Goal: Task Accomplishment & Management: Use online tool/utility

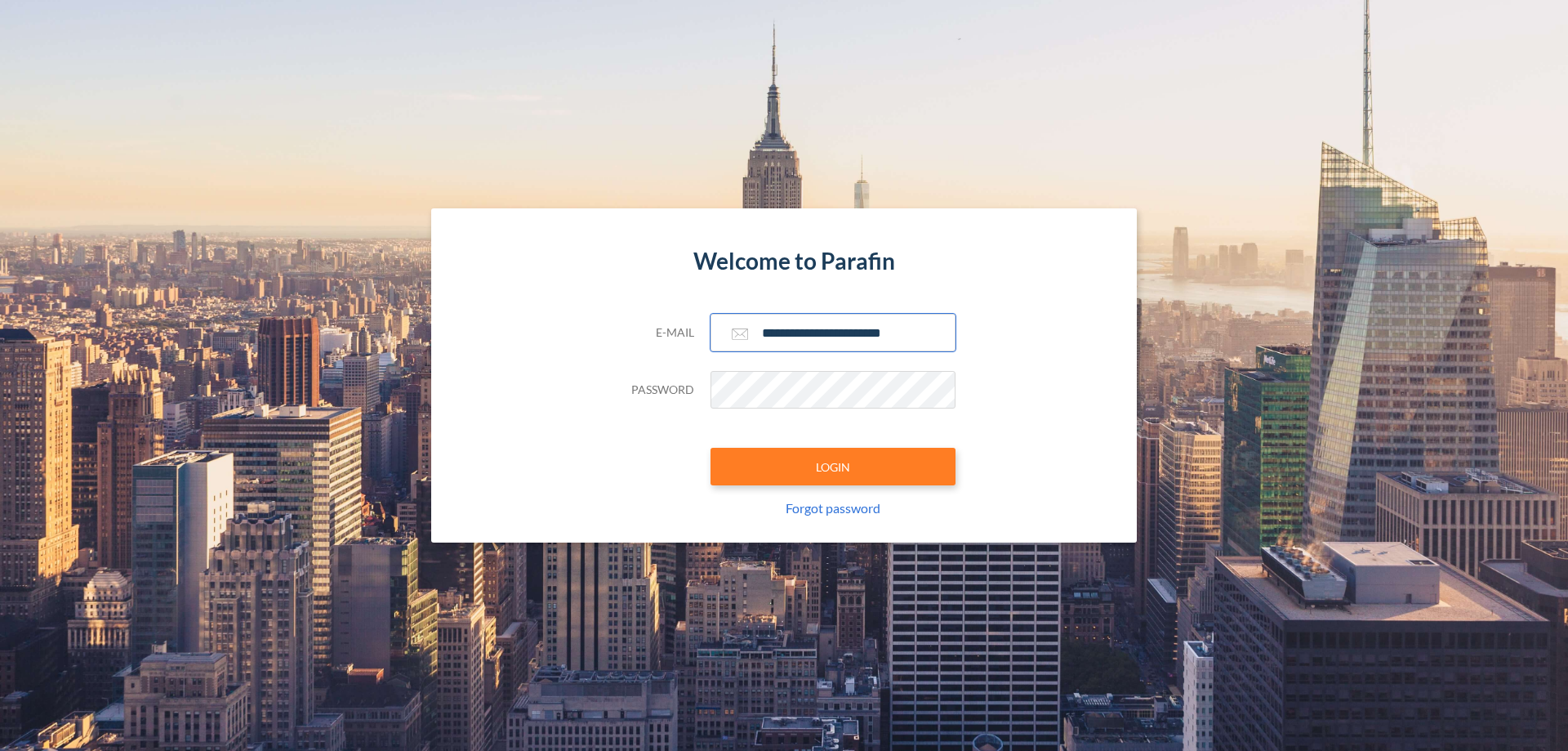
type input "**********"
click at [833, 466] on button "LOGIN" at bounding box center [833, 466] width 245 height 38
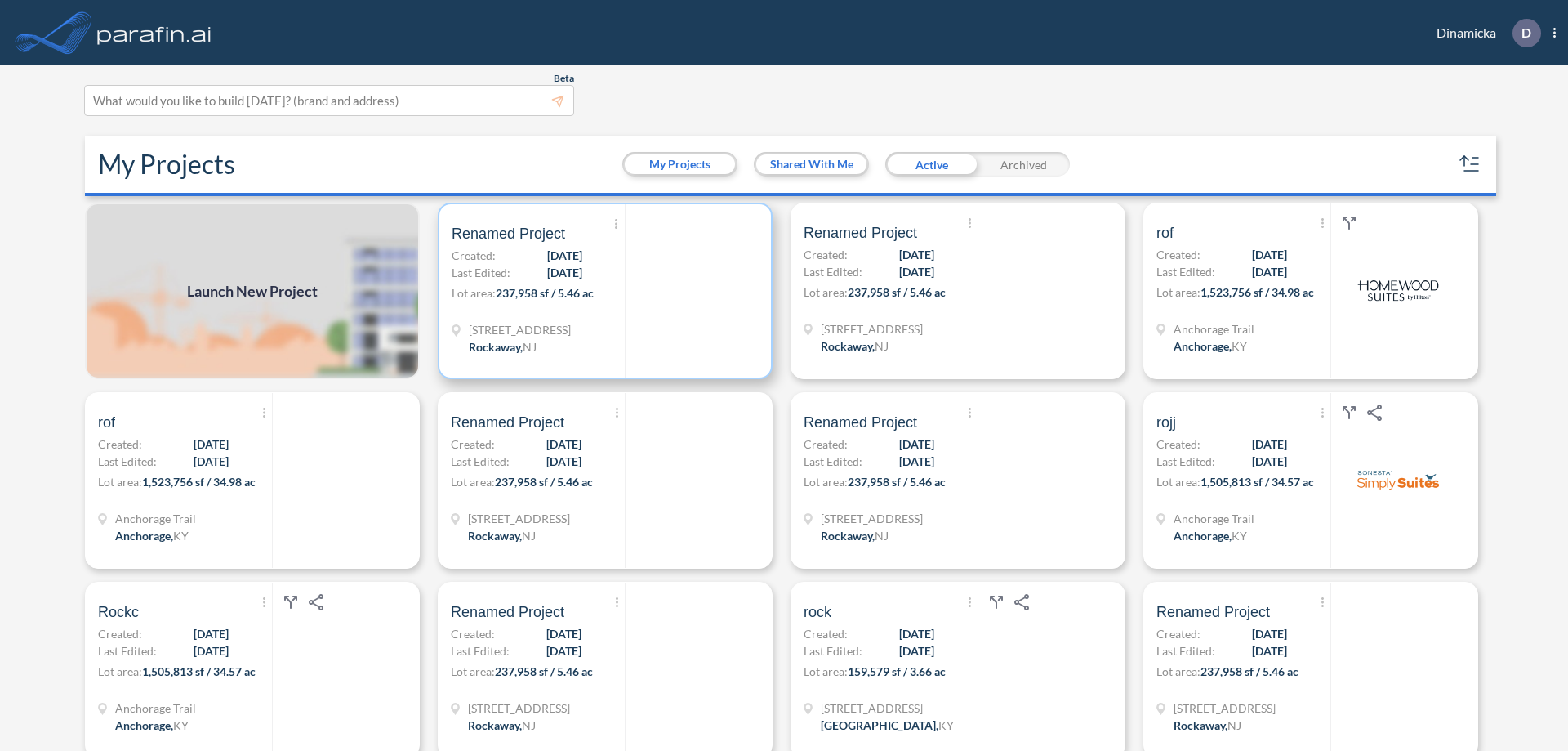
scroll to position [4, 0]
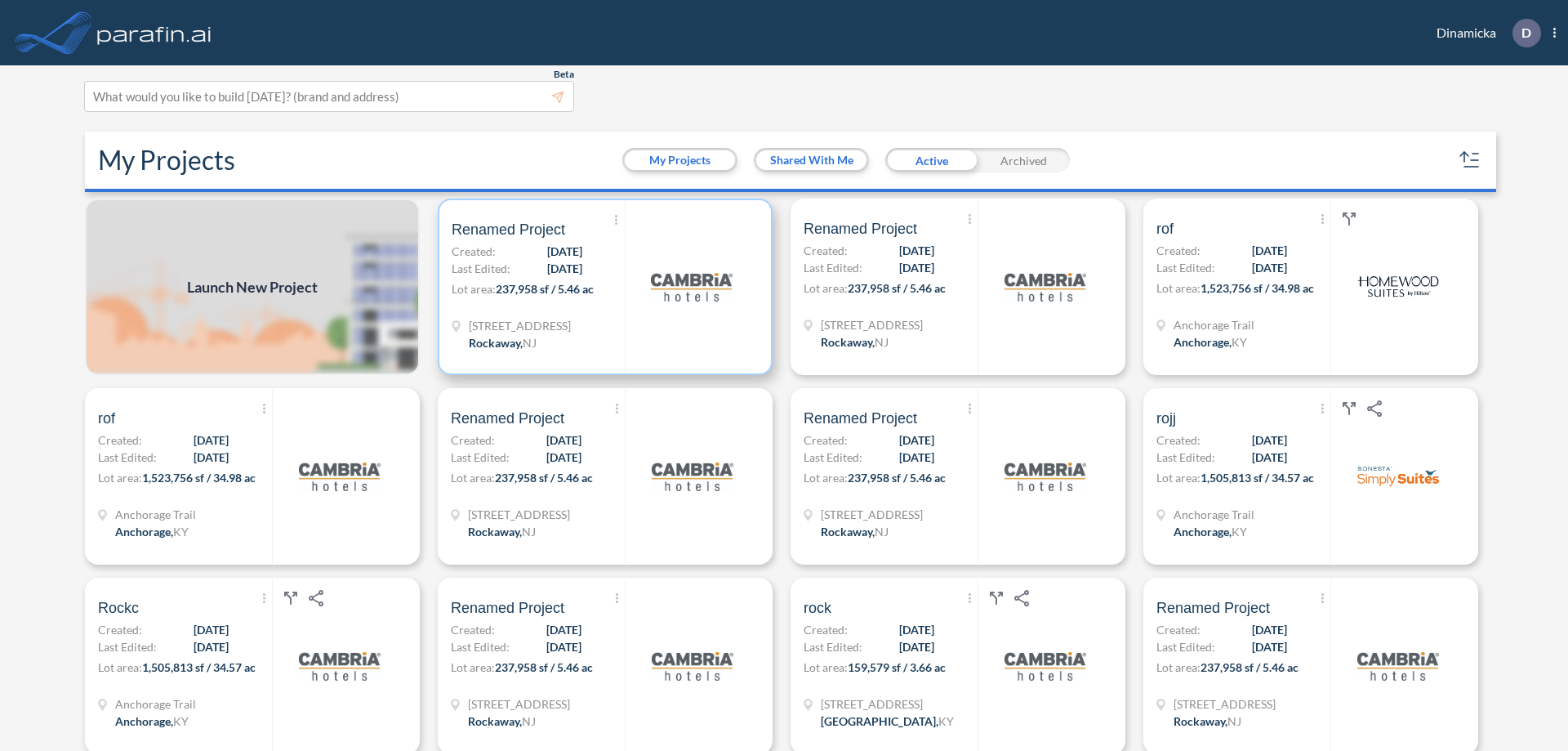
click at [602, 287] on p "Lot area: 237,958 sf / 5.46 ac" at bounding box center [538, 292] width 173 height 23
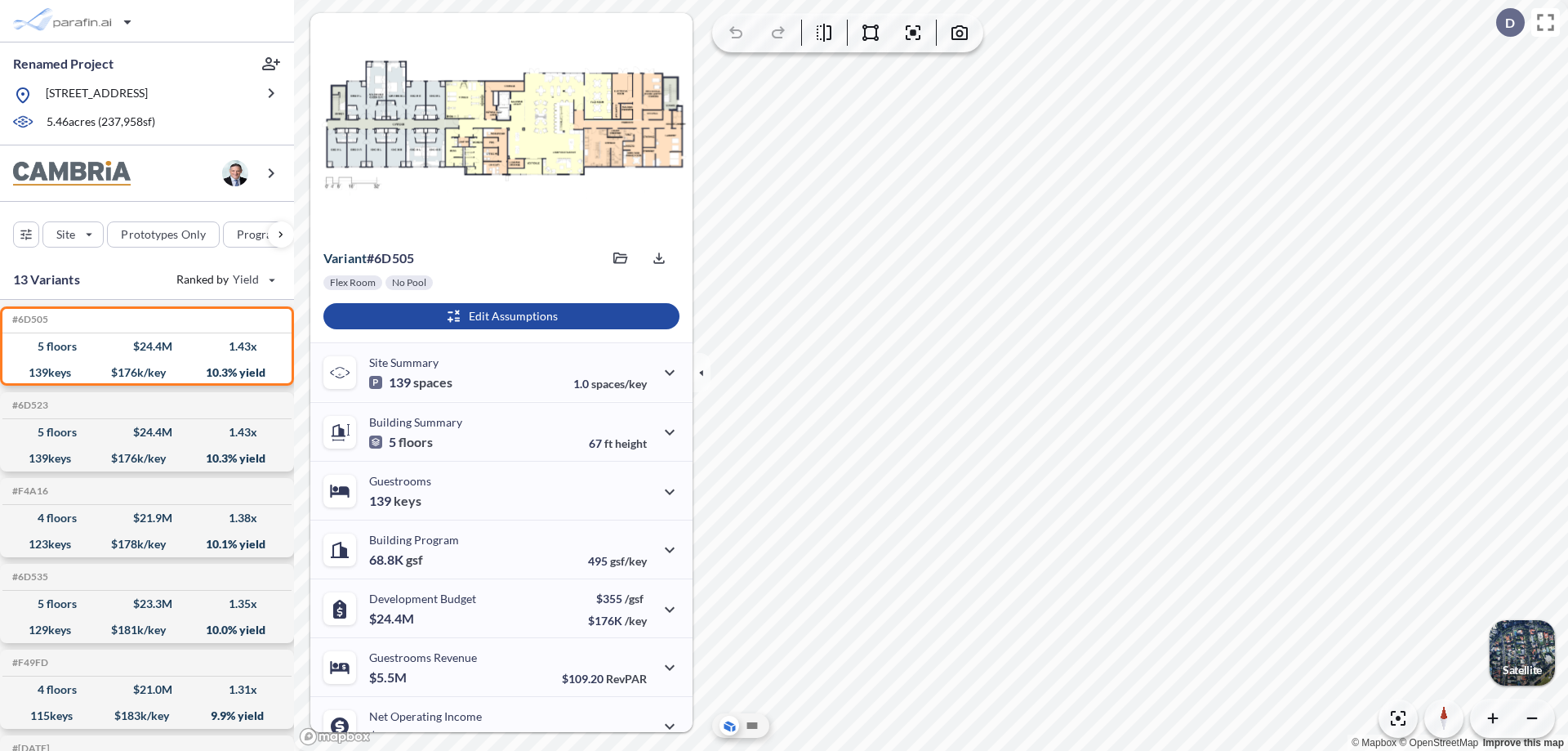
scroll to position [83, 0]
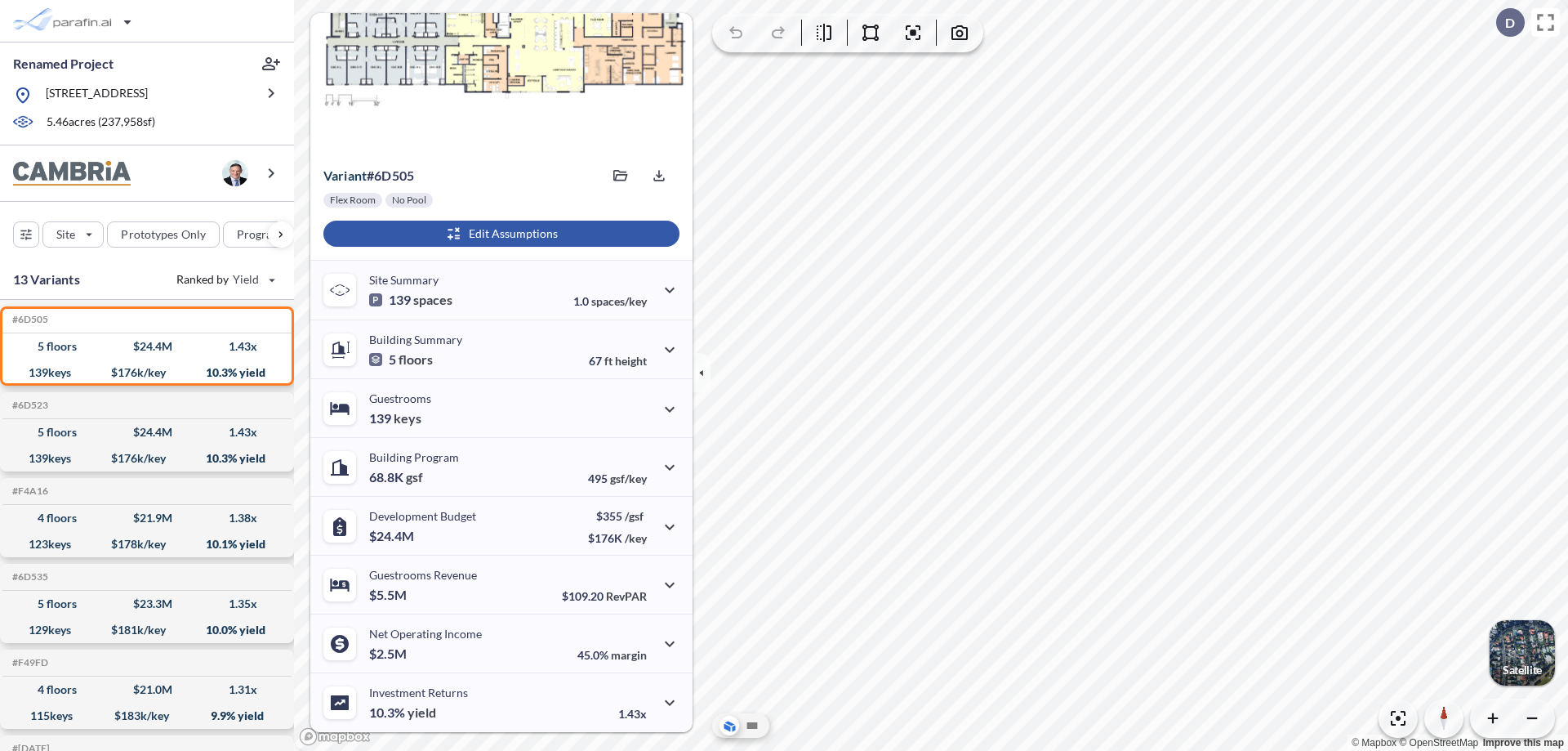
click at [499, 233] on div "button" at bounding box center [501, 233] width 356 height 26
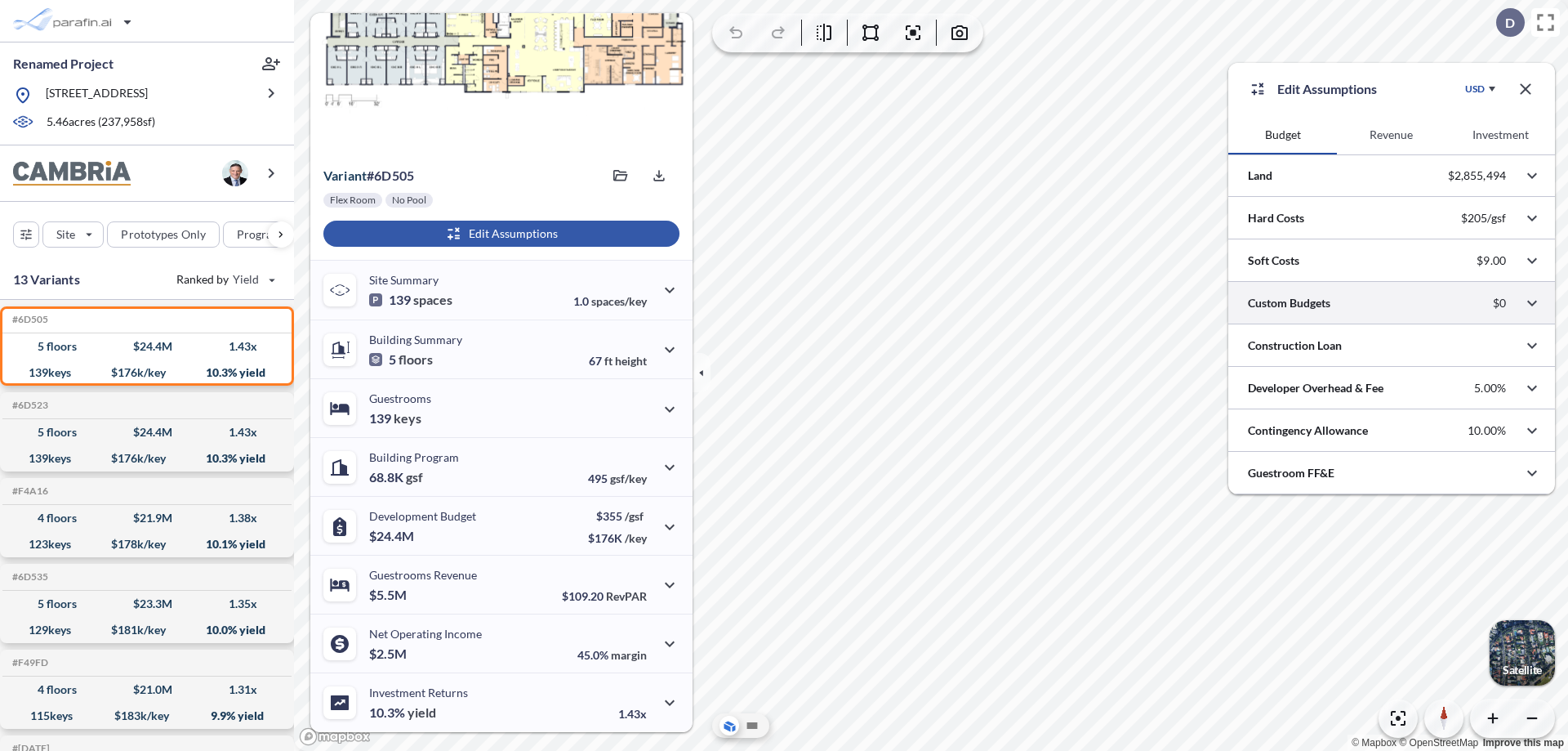
click at [1392, 303] on div at bounding box center [1392, 303] width 327 height 42
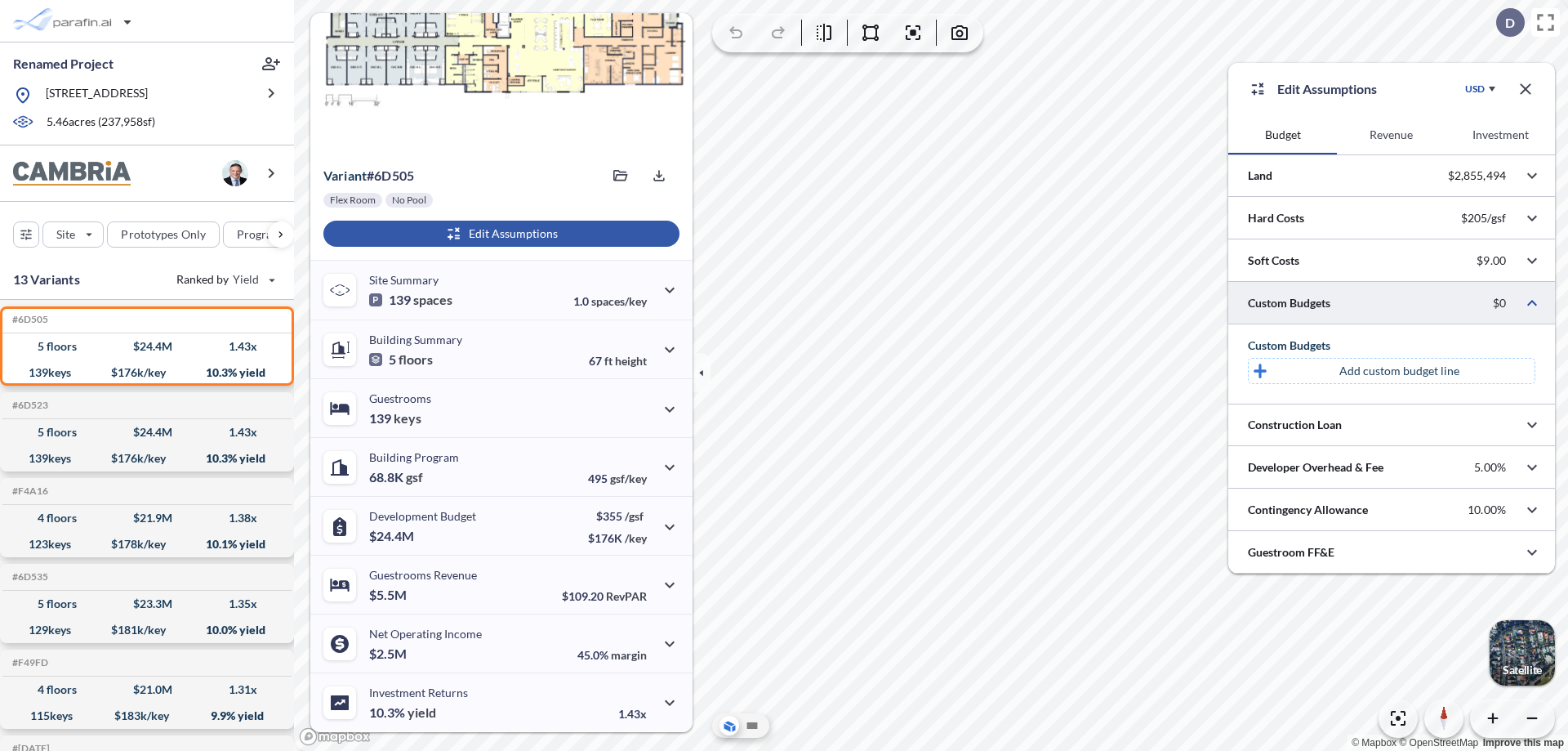
click at [1399, 371] on p "Add custom budget line" at bounding box center [1399, 371] width 120 height 17
